Goal: Navigation & Orientation: Find specific page/section

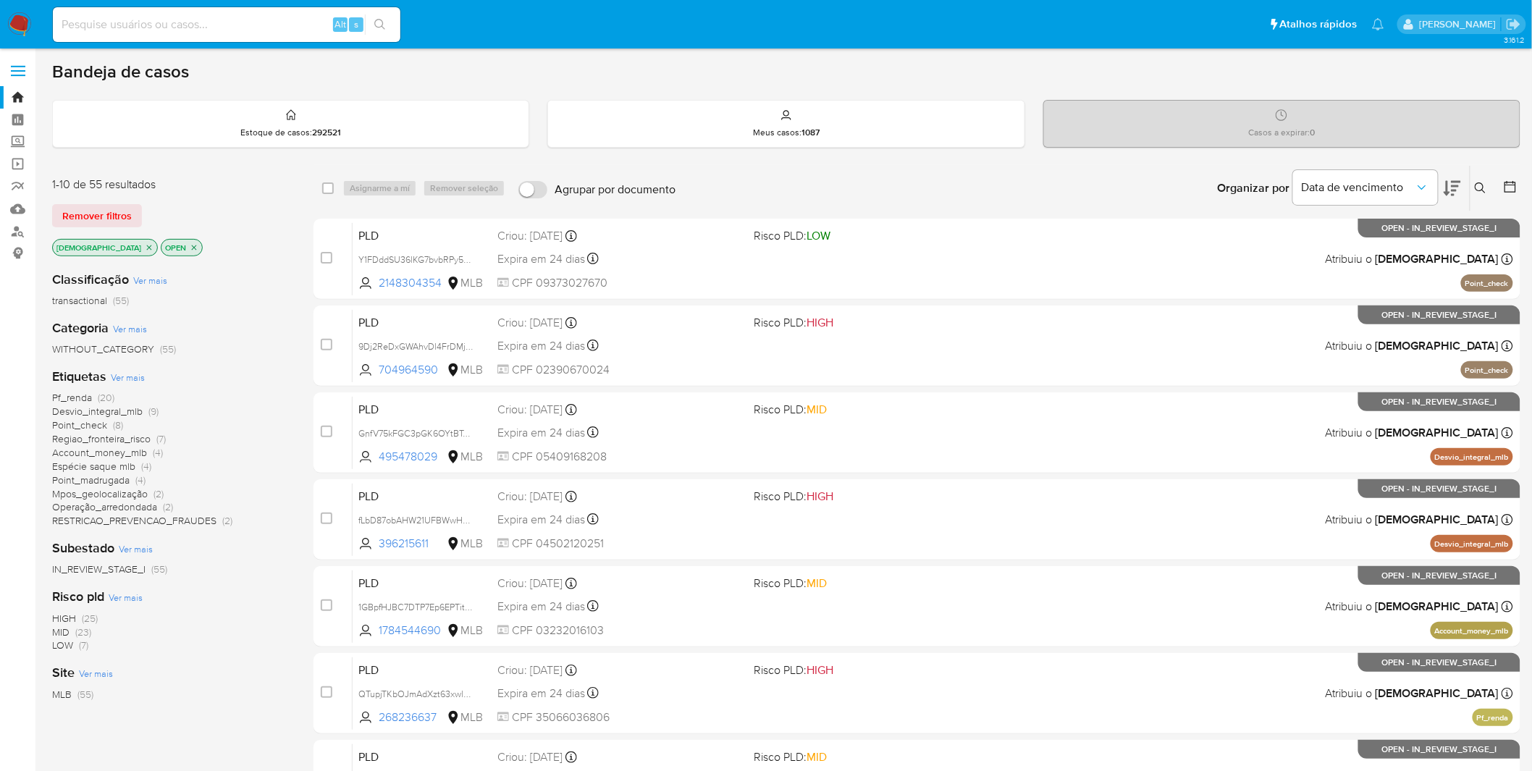
click at [12, 17] on img at bounding box center [19, 24] width 25 height 25
click at [10, 26] on img at bounding box center [19, 24] width 25 height 25
click at [145, 251] on icon "close-filter" at bounding box center [149, 247] width 9 height 9
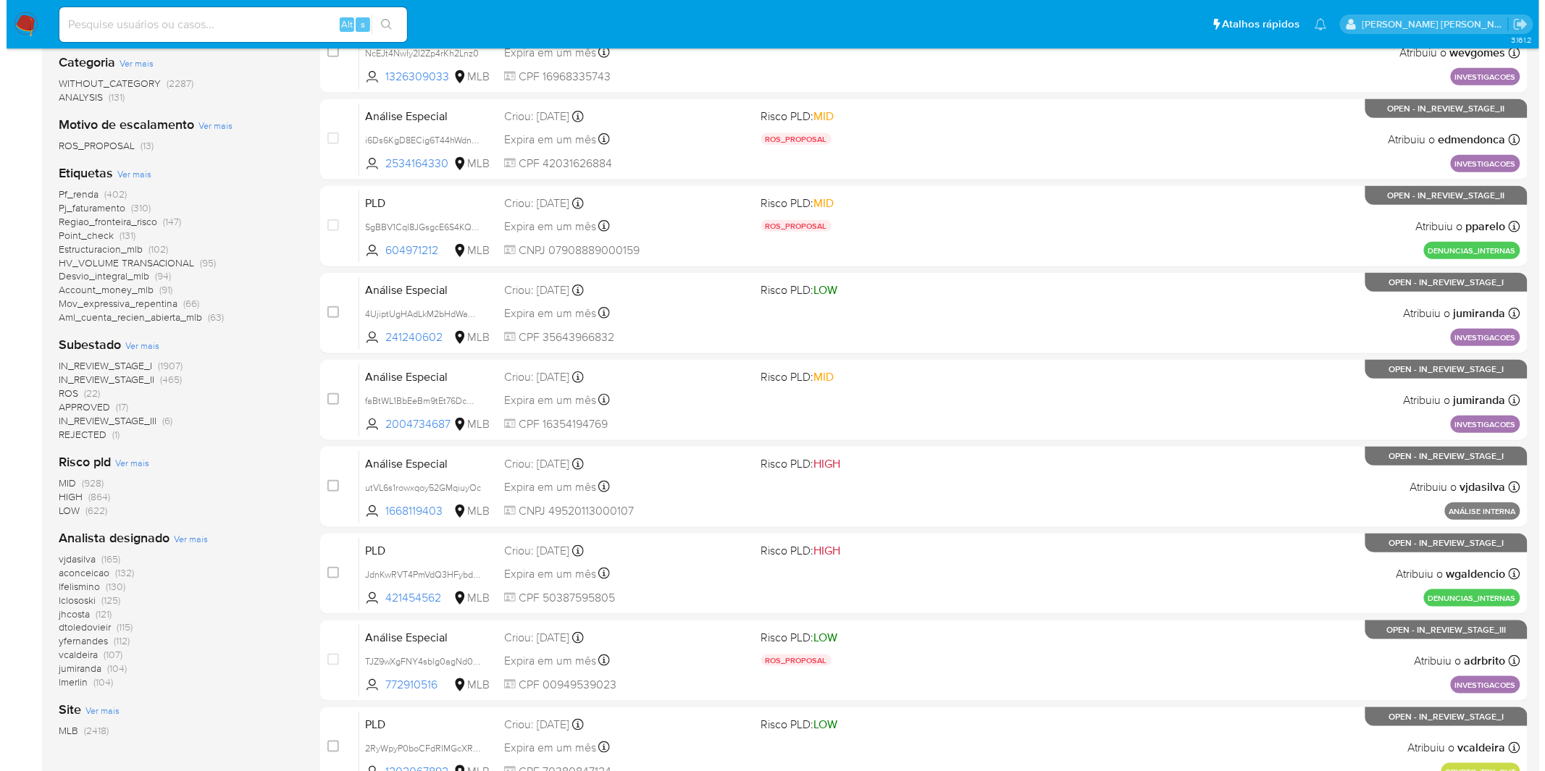
scroll to position [322, 0]
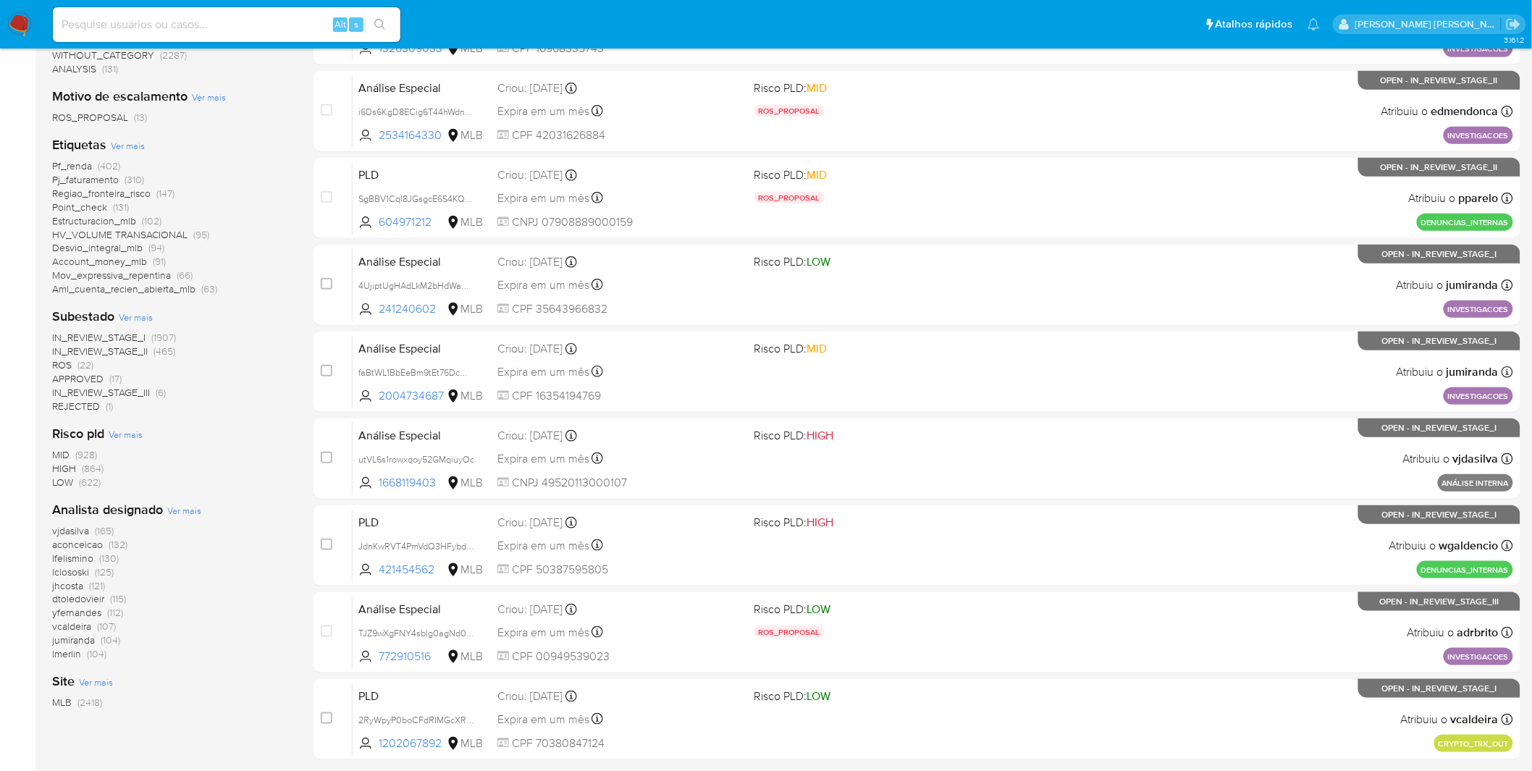
click at [180, 509] on span "Ver mais" at bounding box center [184, 510] width 34 height 13
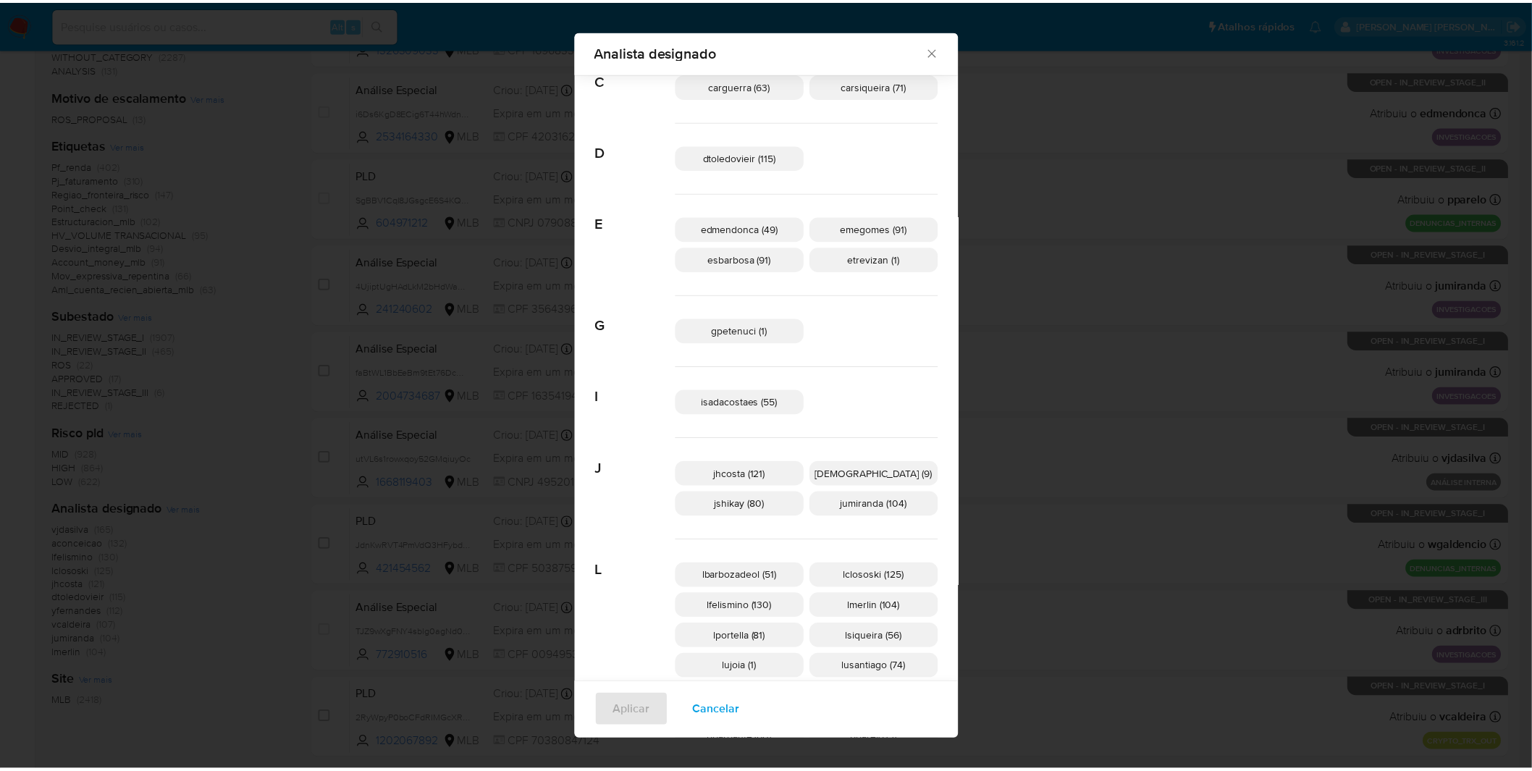
scroll to position [0, 0]
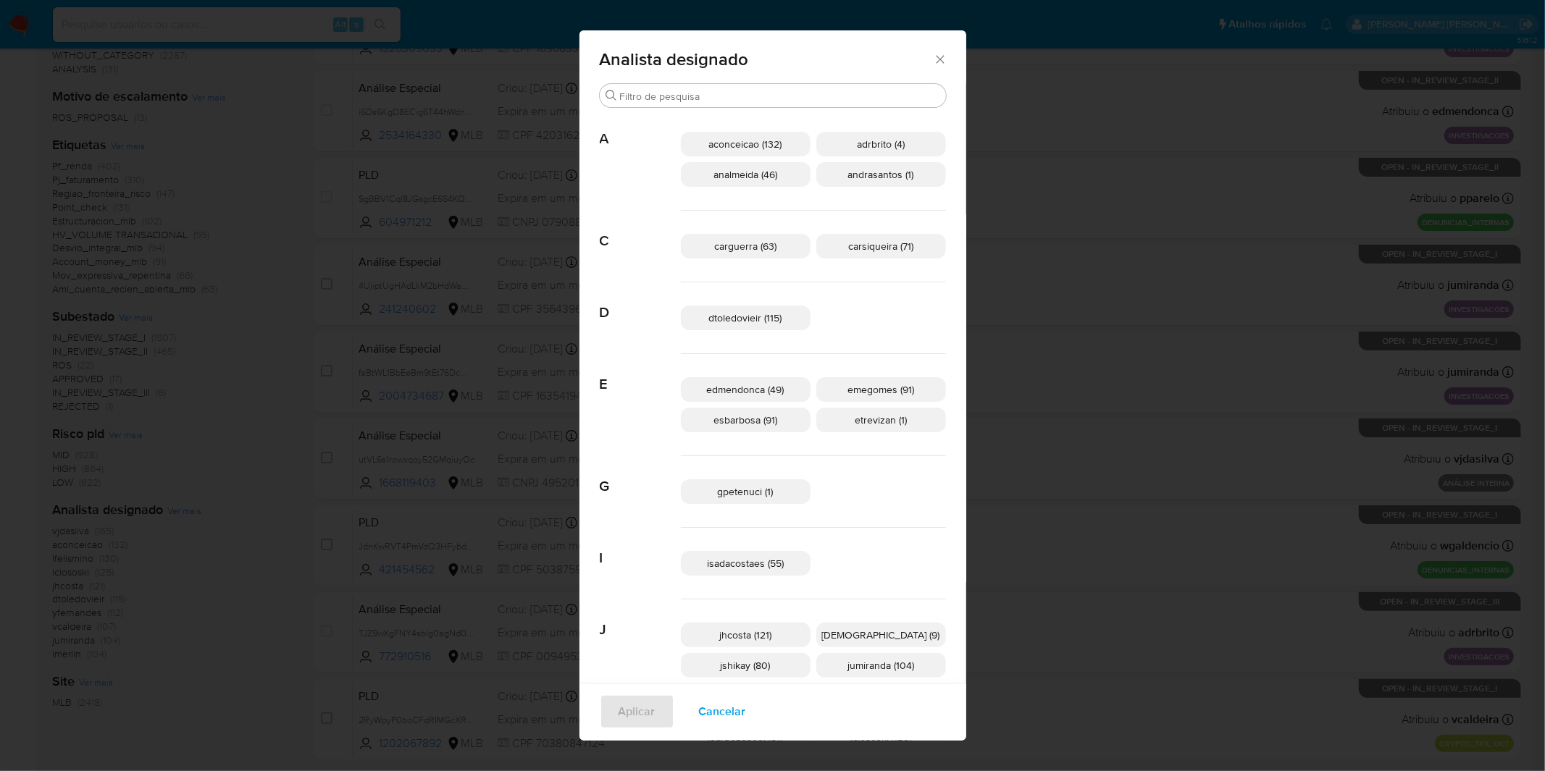
click at [746, 720] on span "Cancelar" at bounding box center [722, 712] width 47 height 32
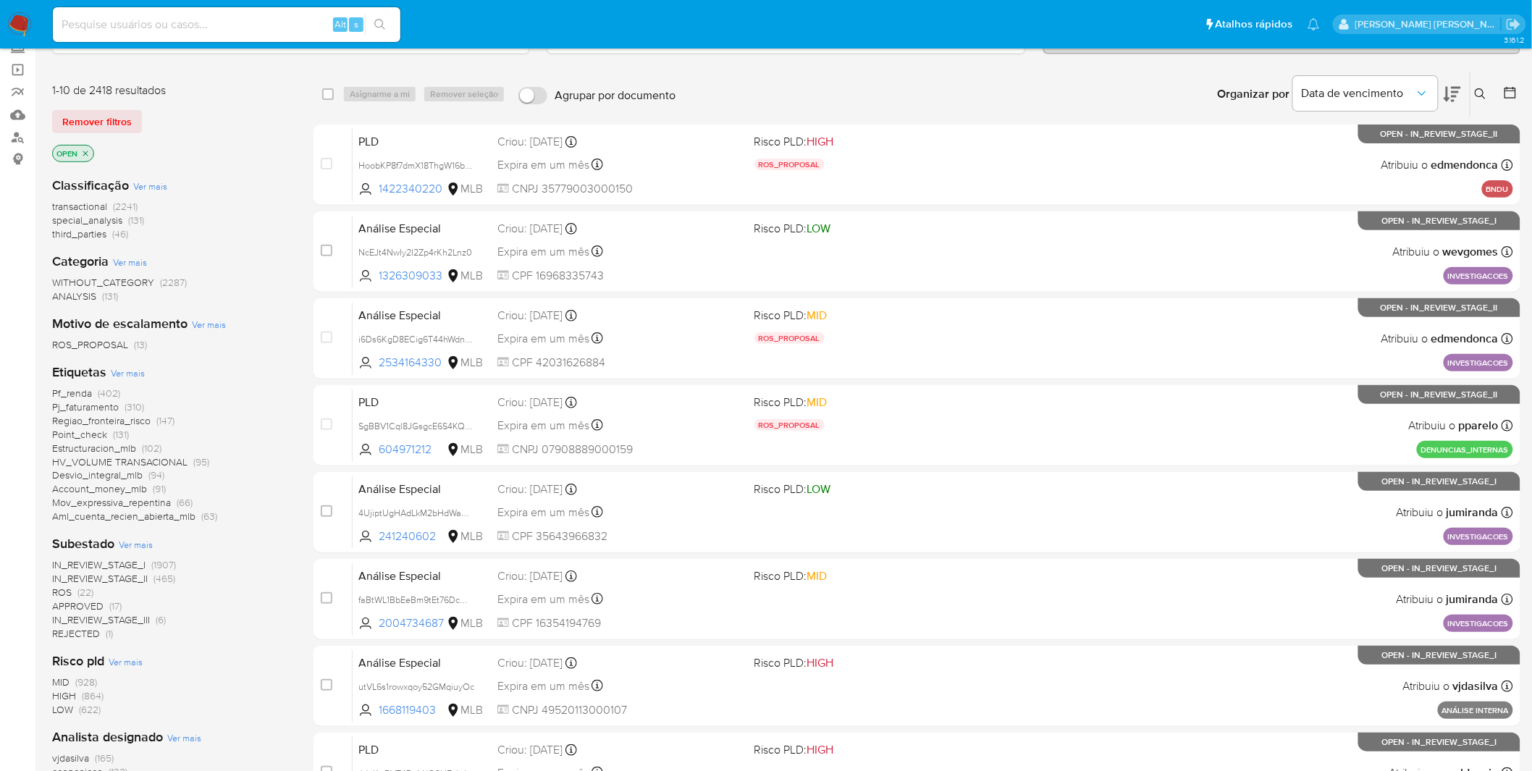
scroll to position [80, 0]
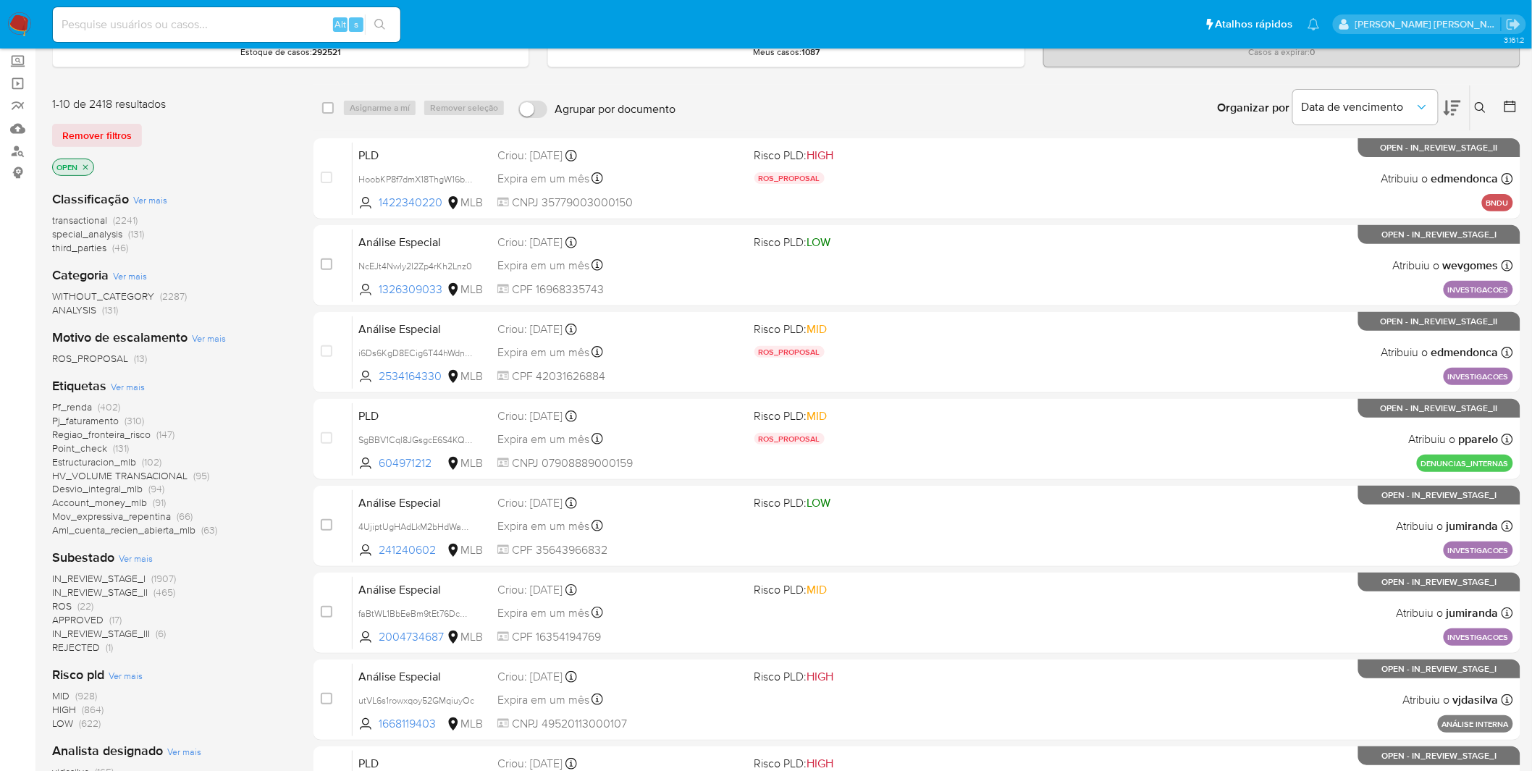
click at [127, 578] on span "IN_REVIEW_STAGE_I" at bounding box center [98, 578] width 93 height 14
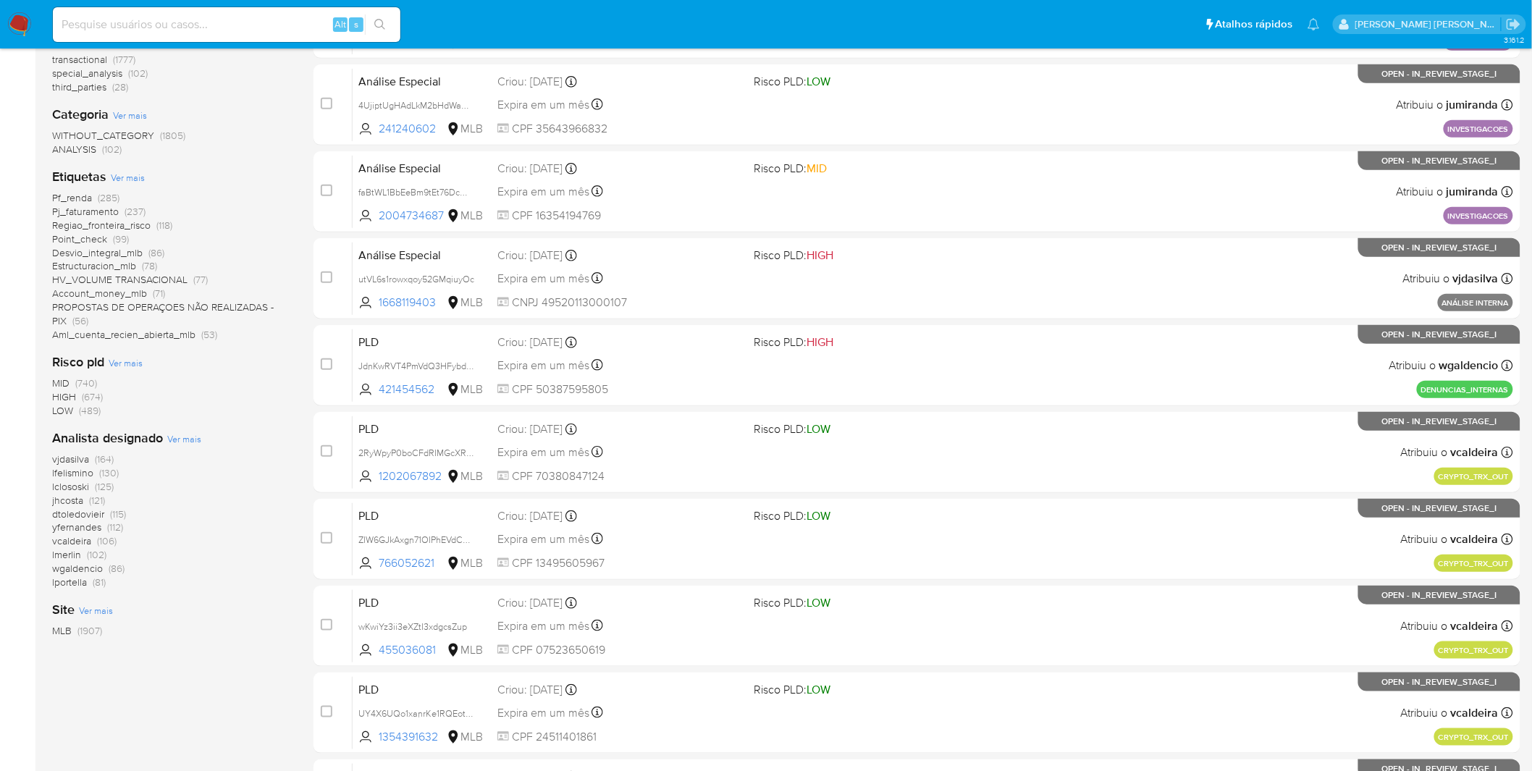
scroll to position [161, 0]
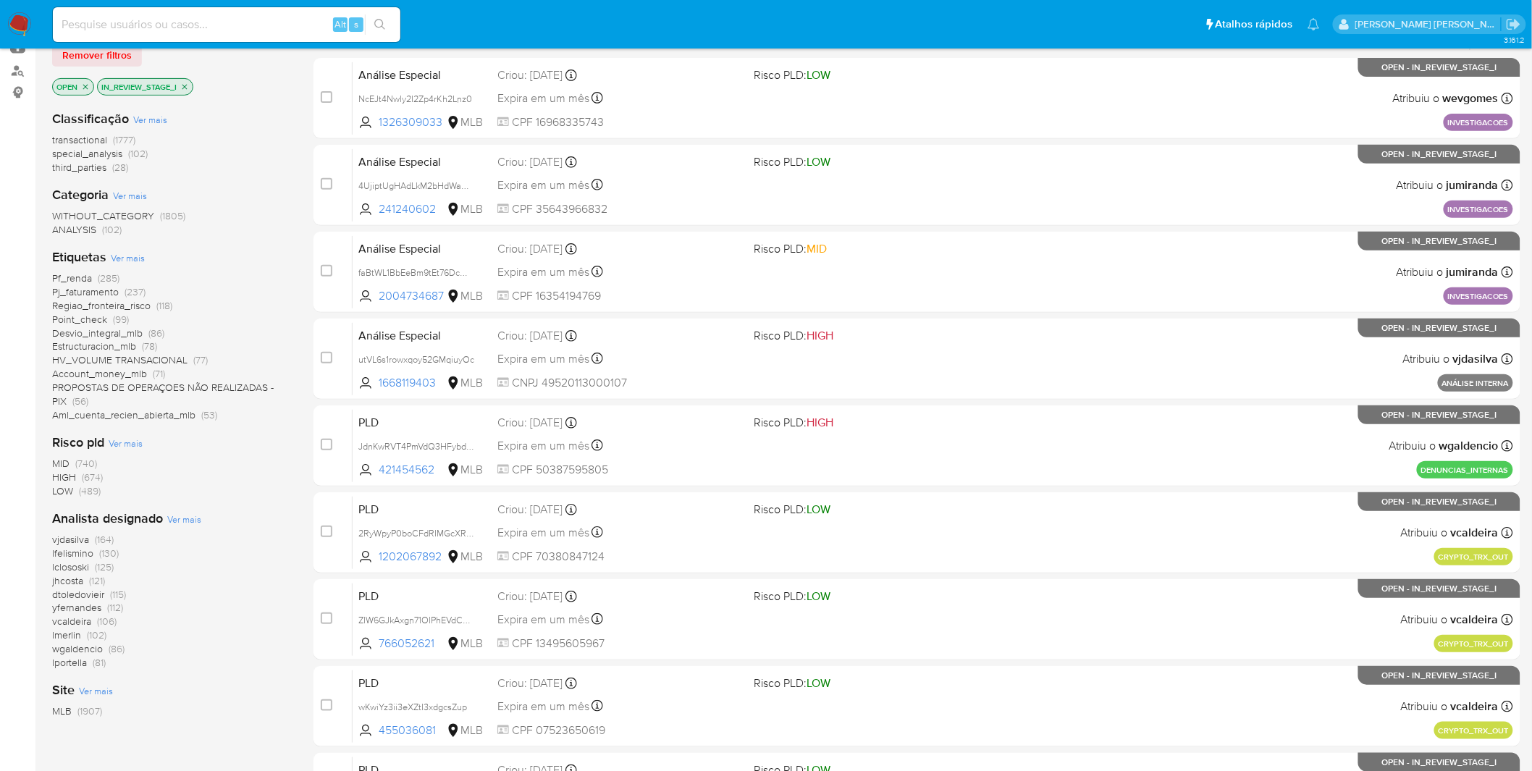
click at [233, 384] on span "PROPOSTAS DE OPERAÇOES NÃO REALIZADAS - PIX" at bounding box center [163, 394] width 222 height 28
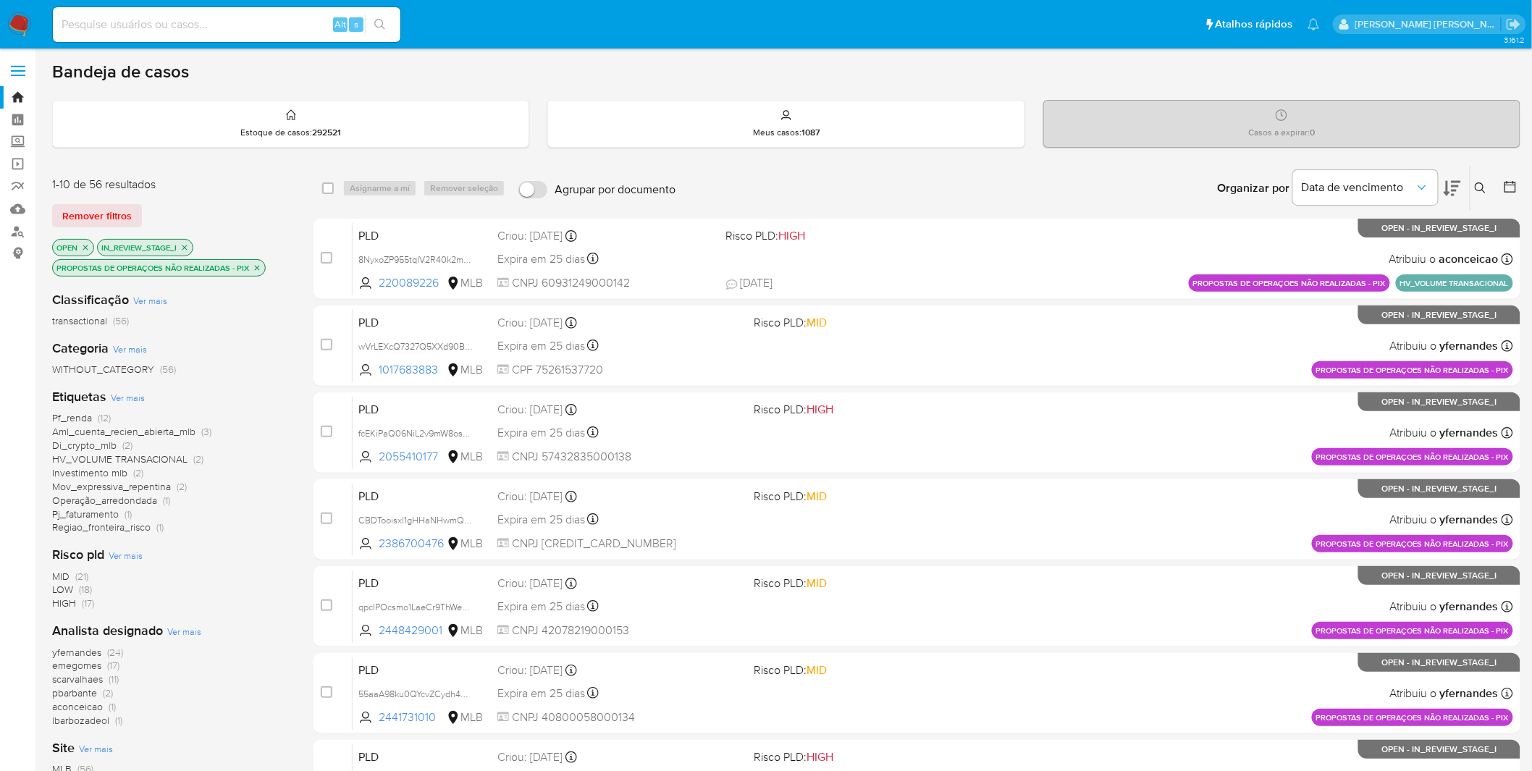
click at [24, 28] on img at bounding box center [19, 24] width 25 height 25
